Goal: Task Accomplishment & Management: Manage account settings

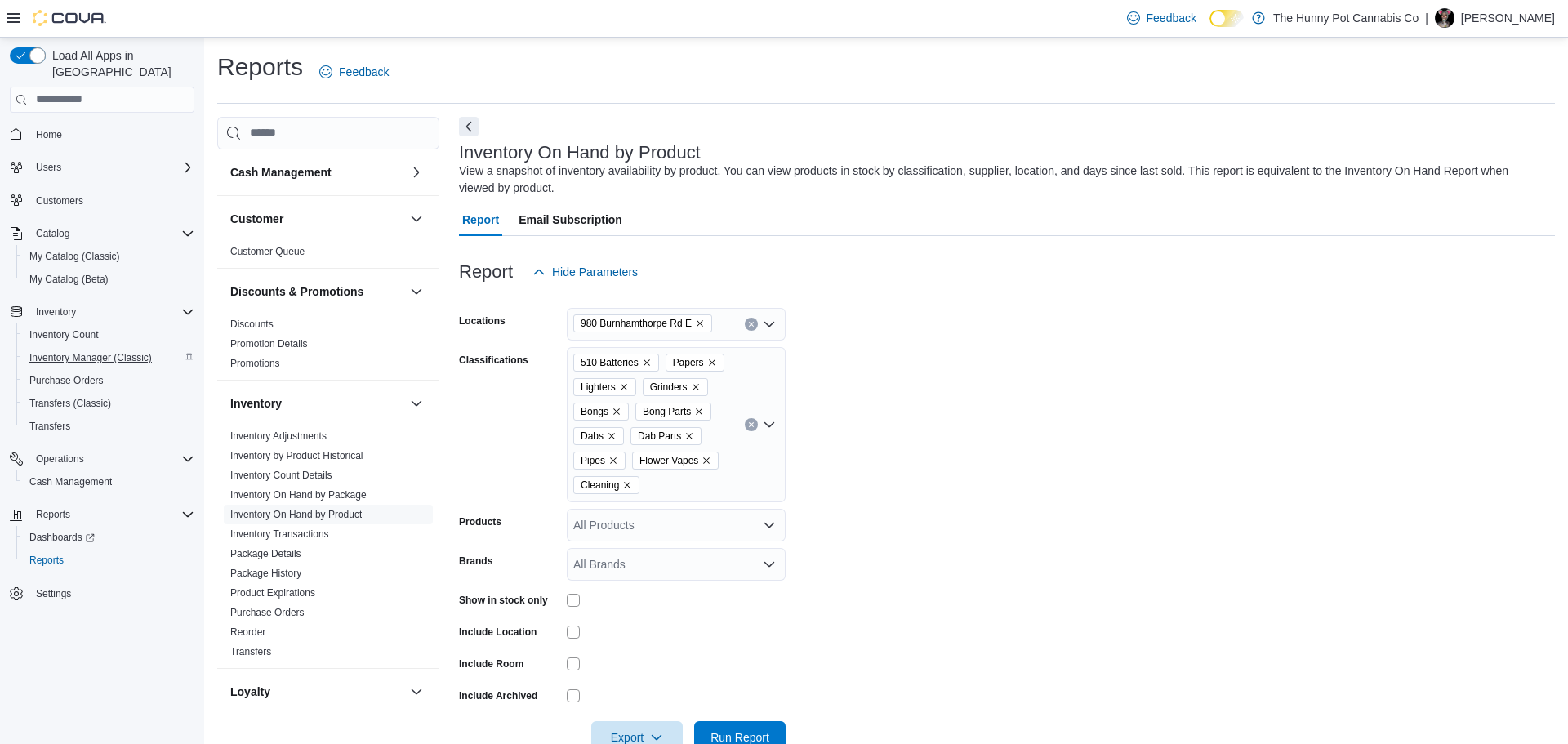
scroll to position [40, 0]
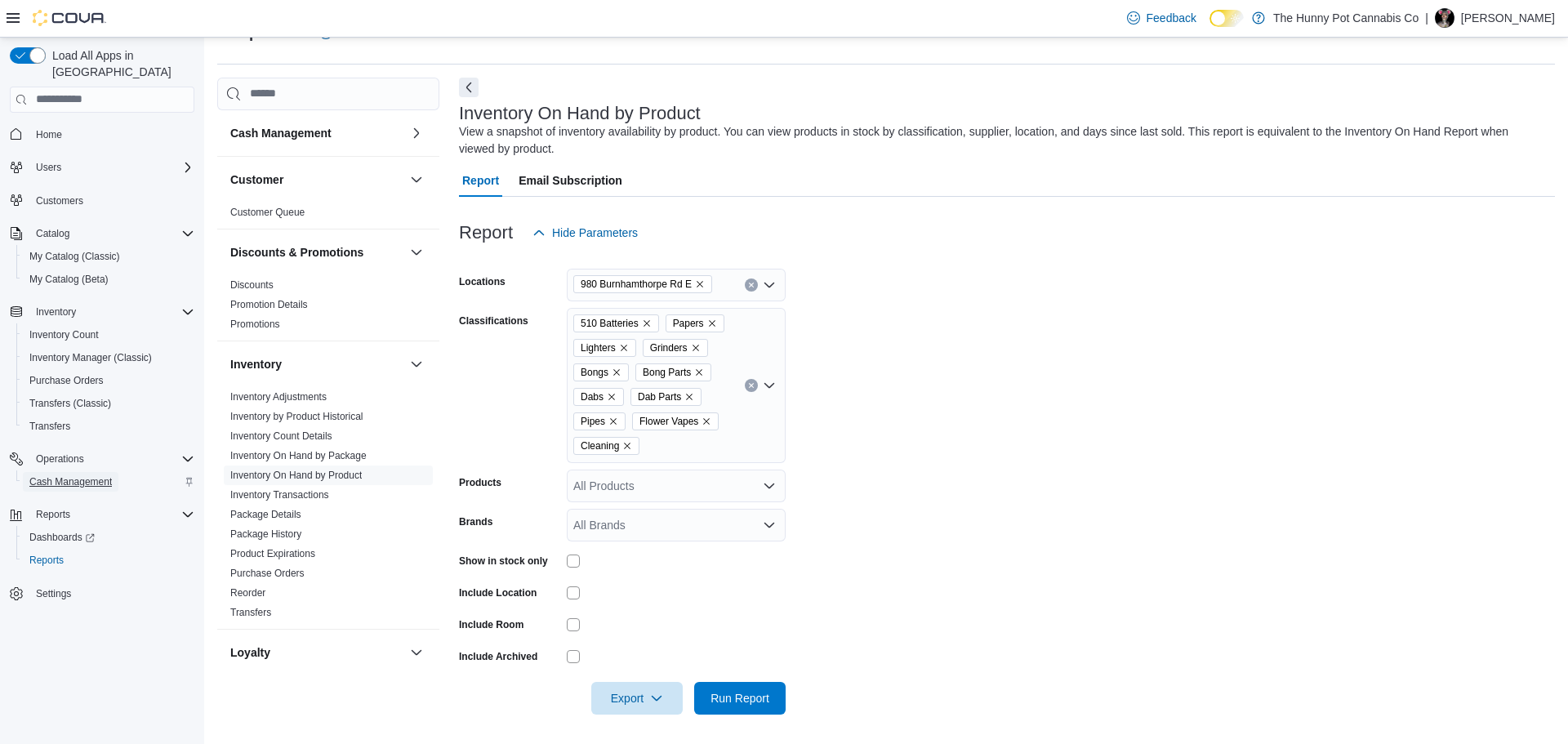
click at [89, 476] on span "Cash Management" at bounding box center [70, 482] width 82 height 13
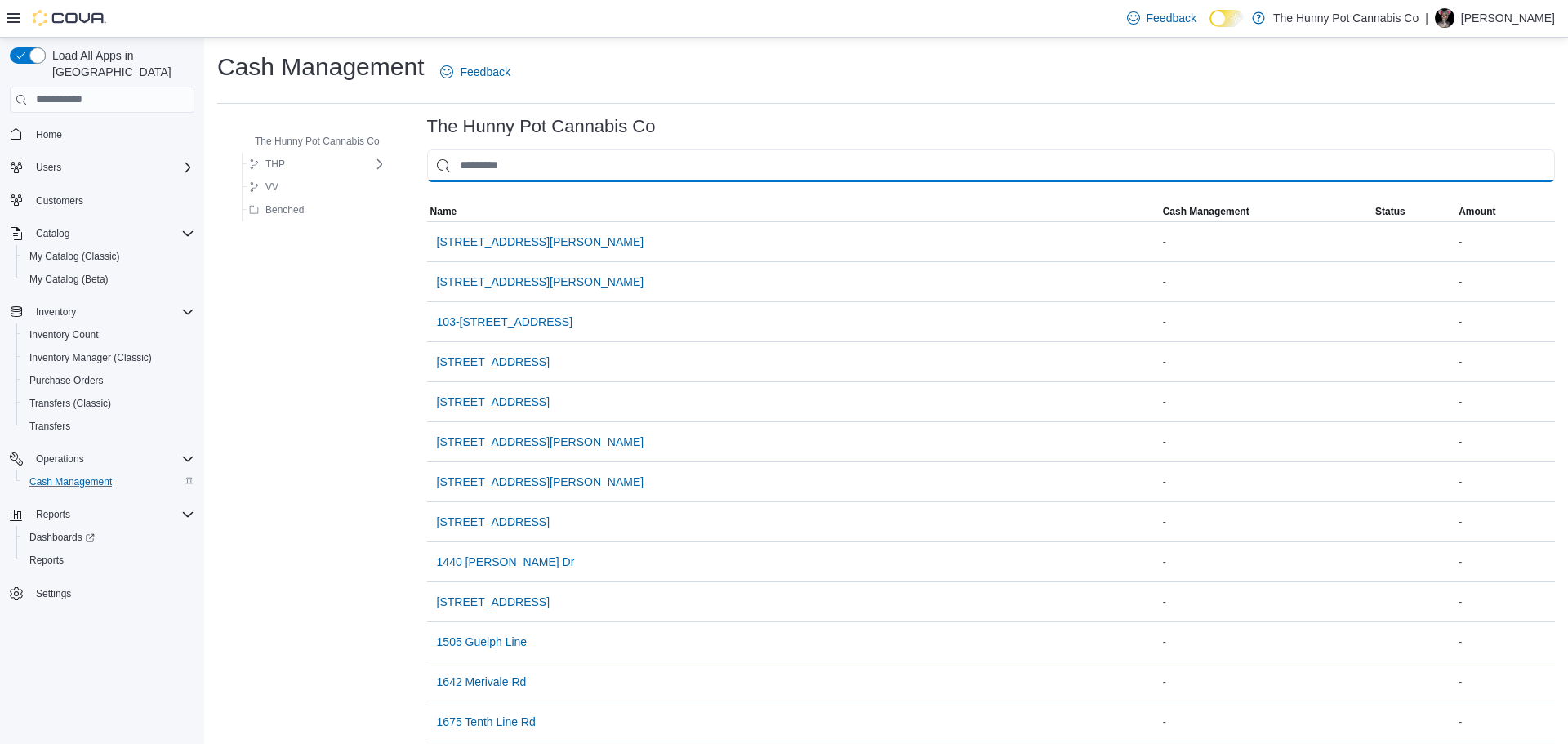
click at [593, 181] on input "This is a search bar. As you type, the results lower in the page will automatic…" at bounding box center [991, 165] width 1128 height 32
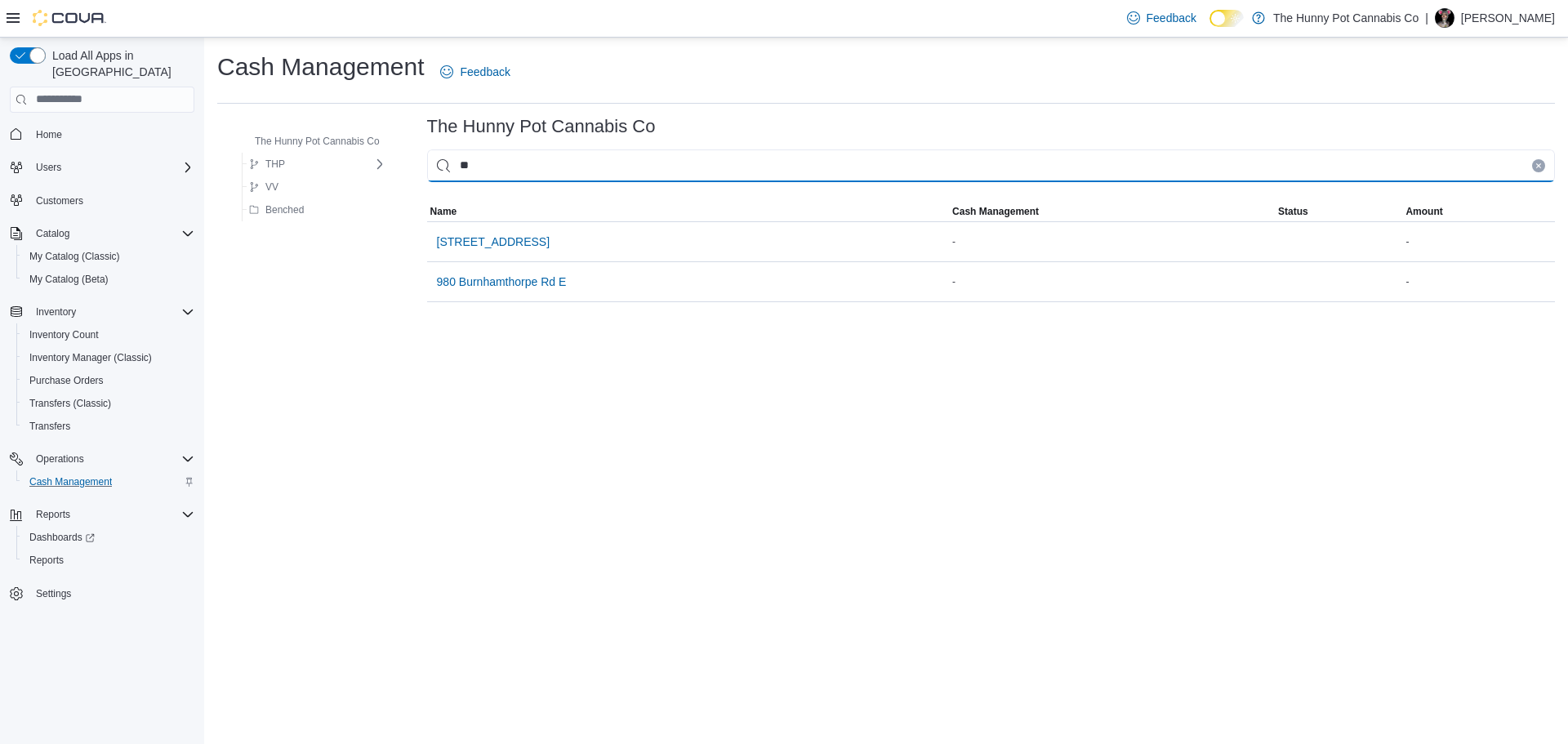
type input "***"
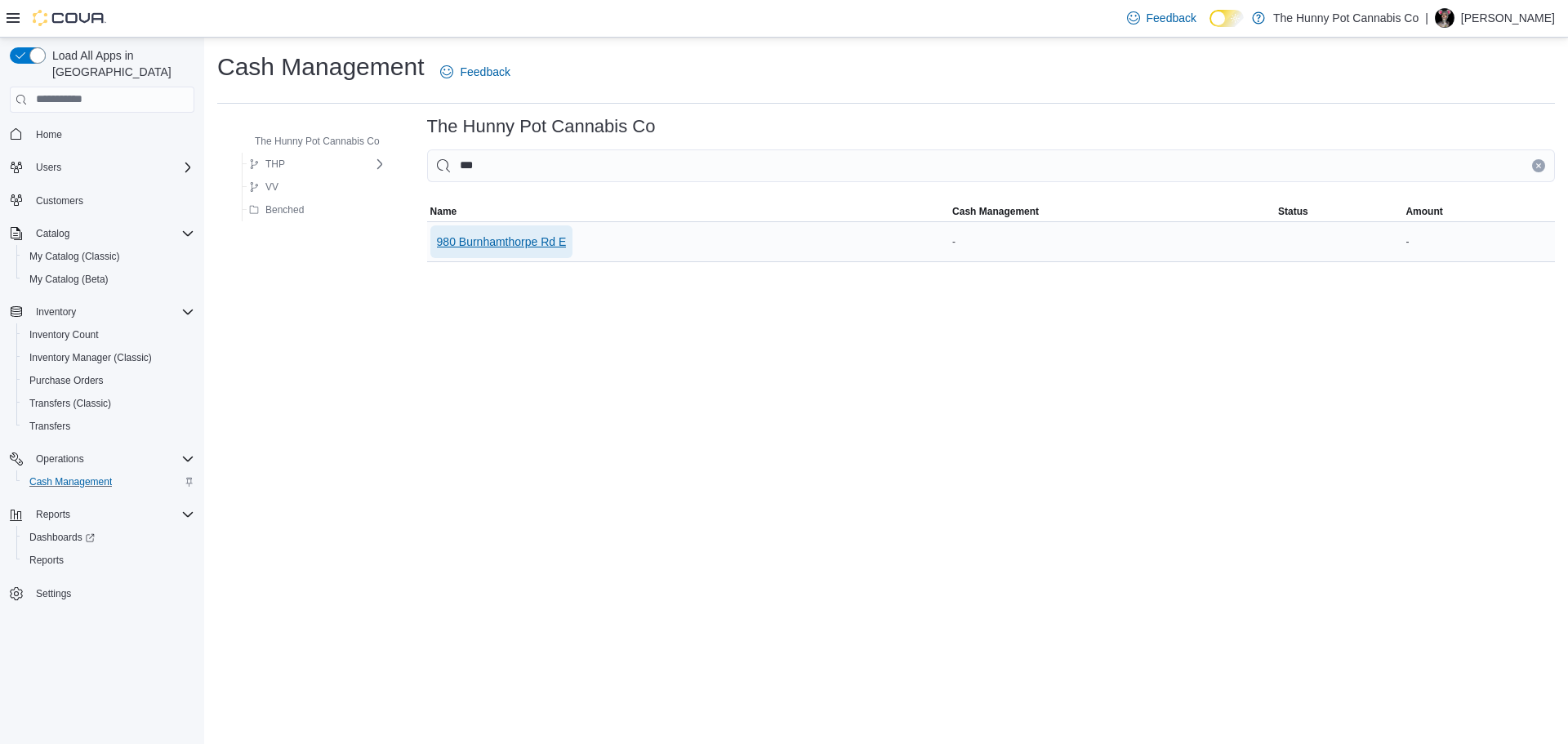
click at [520, 244] on span "980 Burnhamthorpe Rd E" at bounding box center [501, 242] width 130 height 17
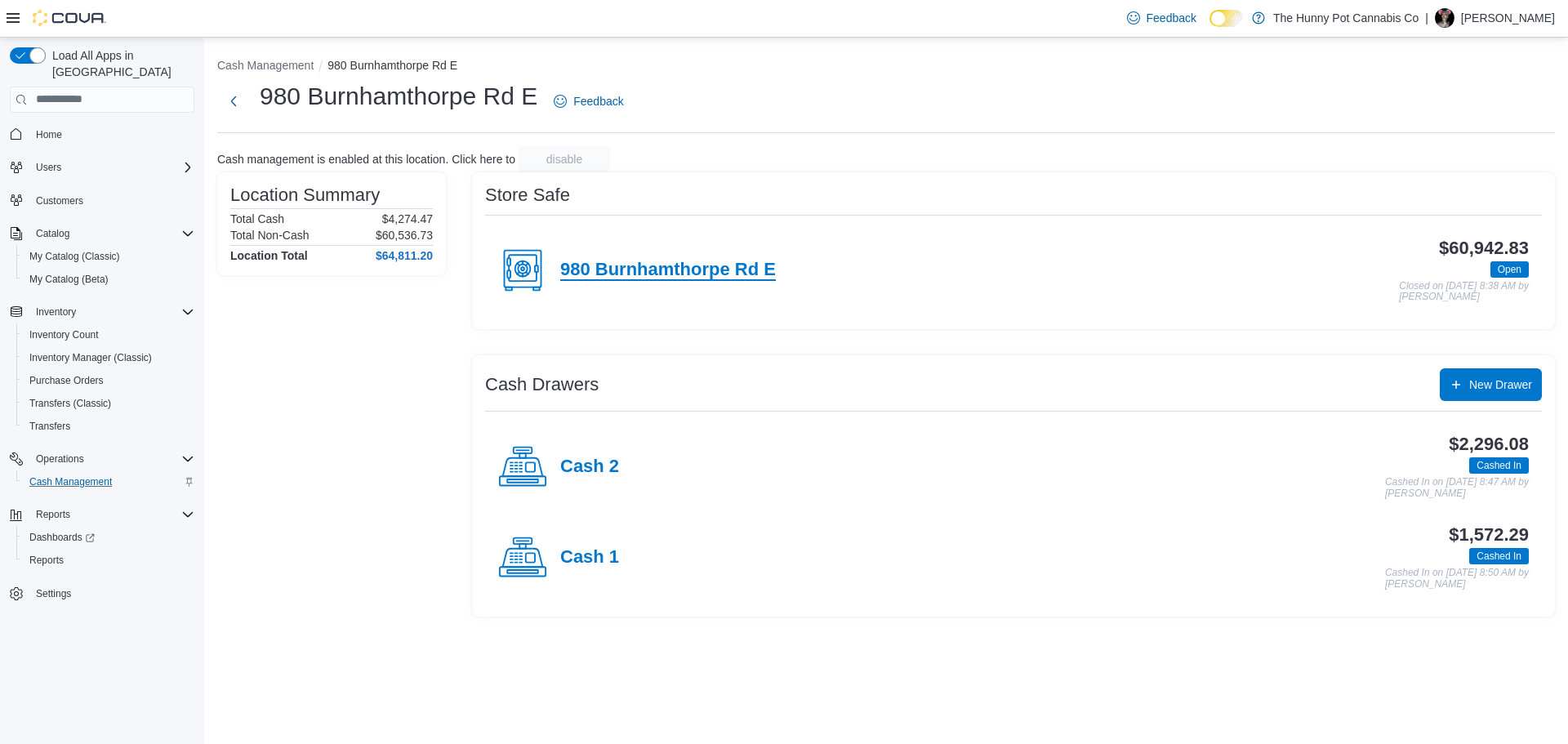
click at [660, 278] on h4 "980 Burnhamthorpe Rd E" at bounding box center [668, 270] width 216 height 21
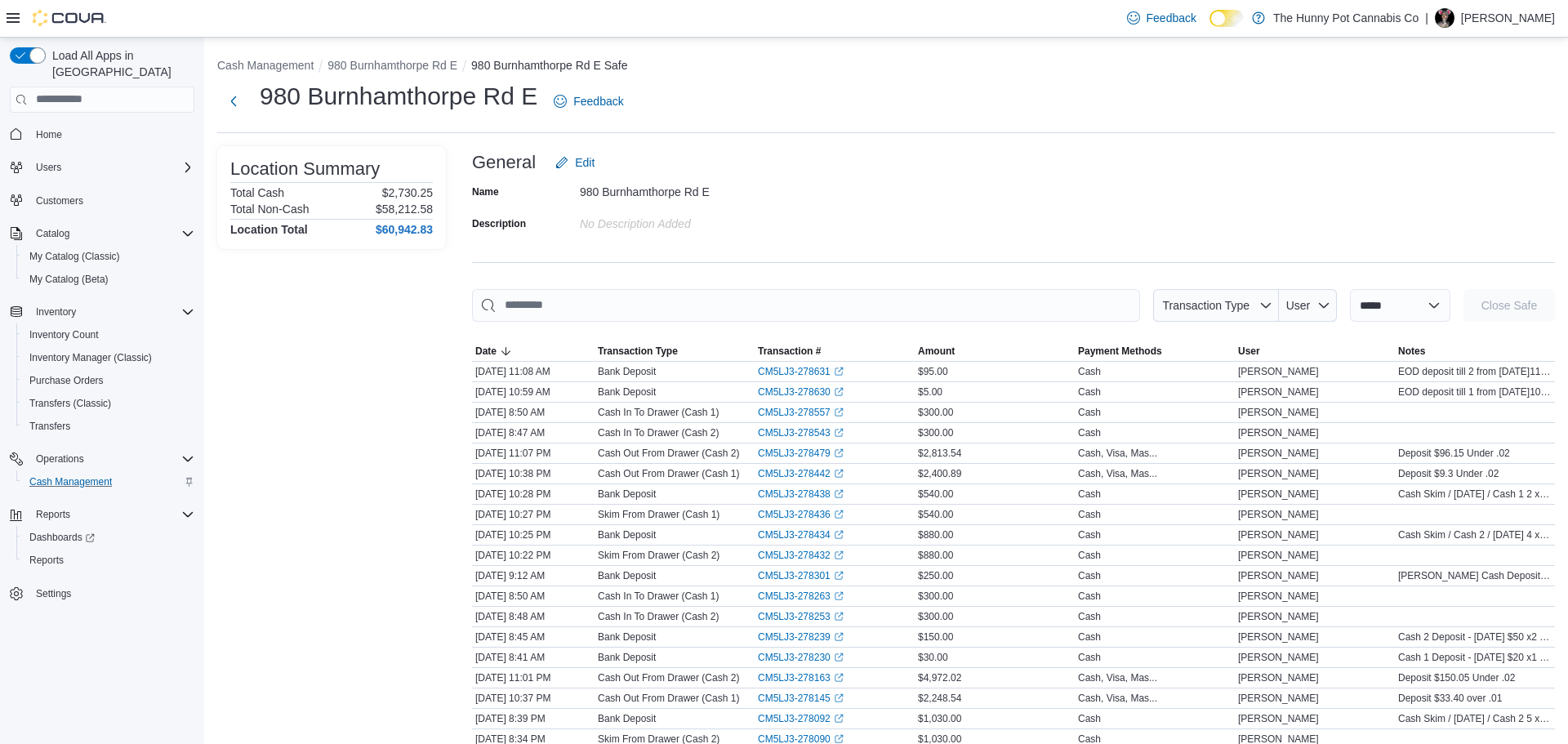
click at [1524, 24] on p "Kaila Paradis" at bounding box center [1508, 18] width 94 height 19
click at [1455, 164] on span "Sign Out" at bounding box center [1450, 159] width 44 height 17
